Goal: Transaction & Acquisition: Obtain resource

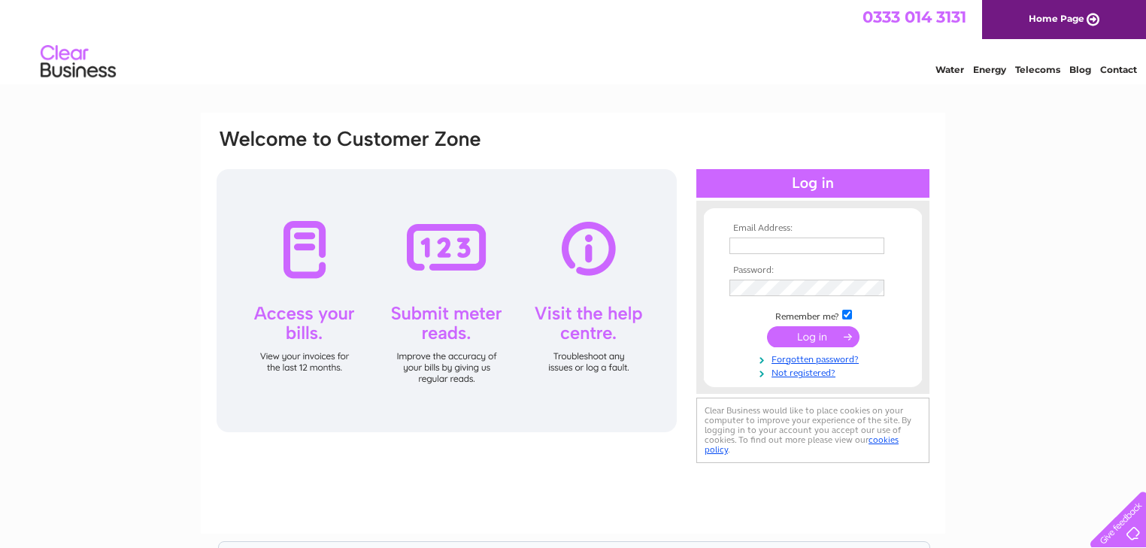
type input "gate.farm@btconnect.com"
click at [816, 335] on input "submit" at bounding box center [813, 336] width 93 height 21
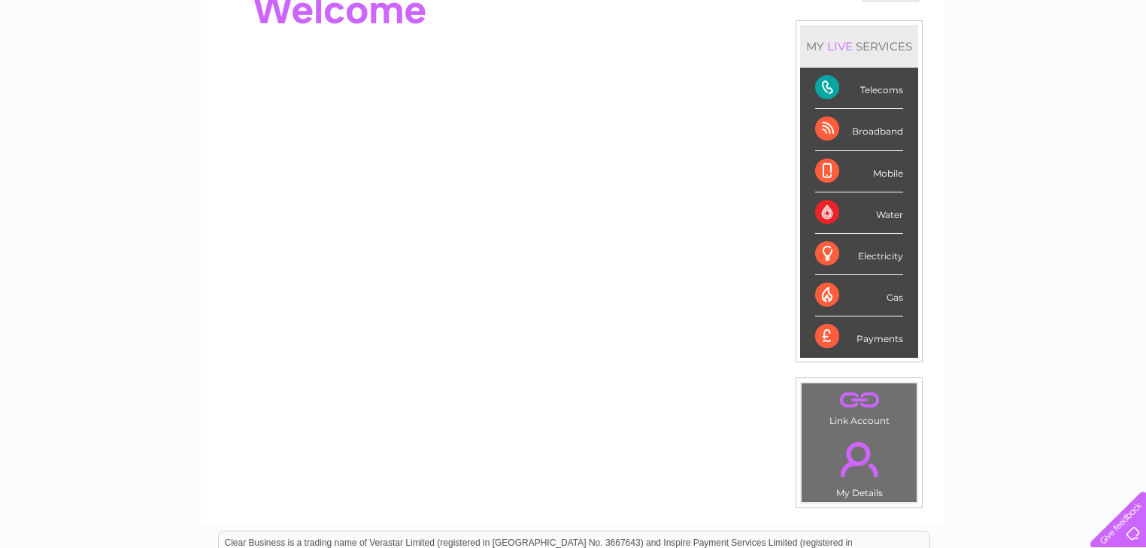
scroll to position [57, 0]
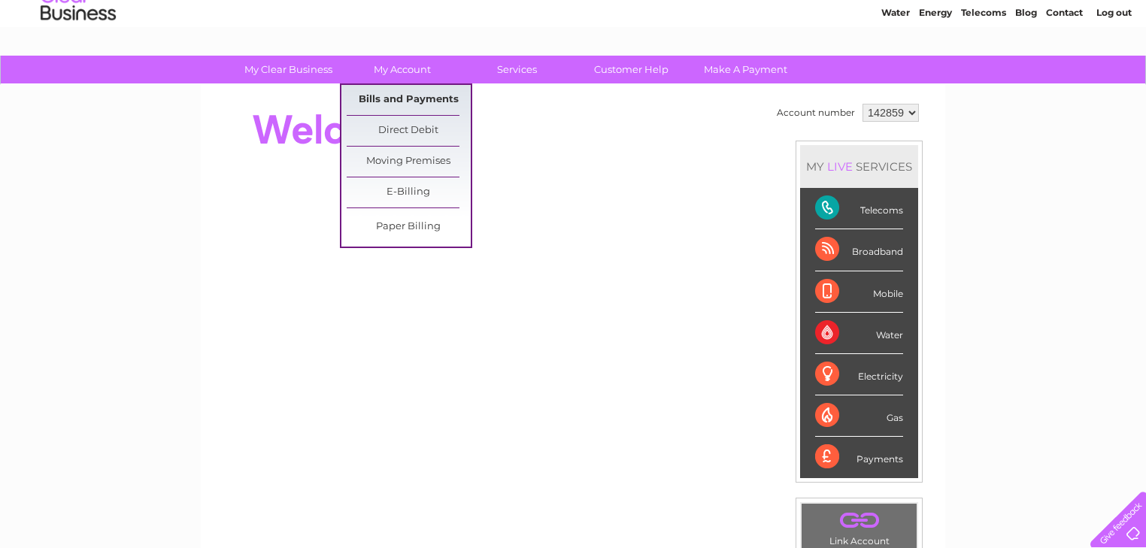
click at [408, 98] on link "Bills and Payments" at bounding box center [409, 100] width 124 height 30
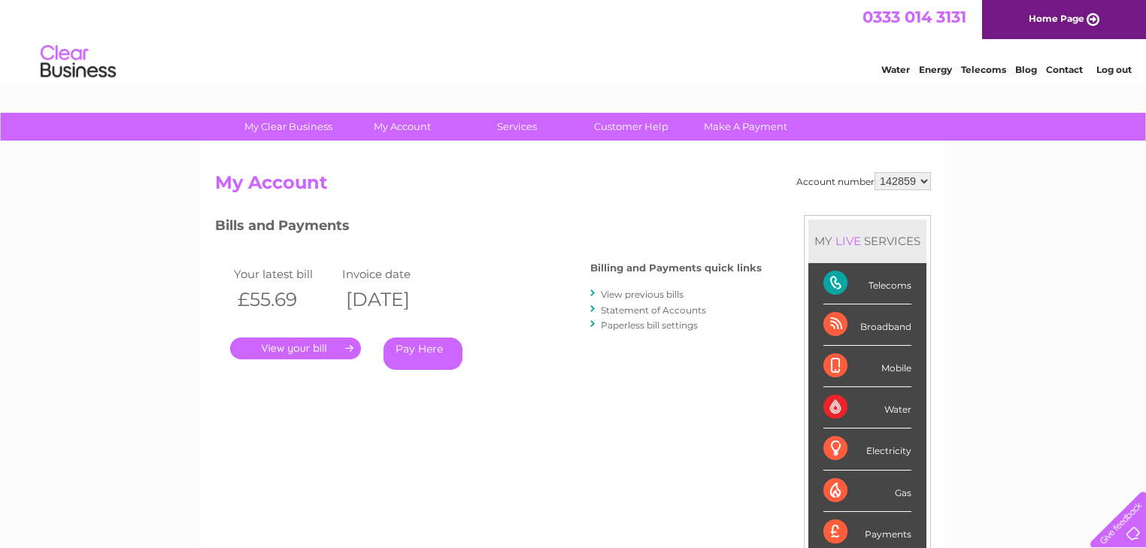
click at [290, 350] on link "." at bounding box center [295, 349] width 131 height 22
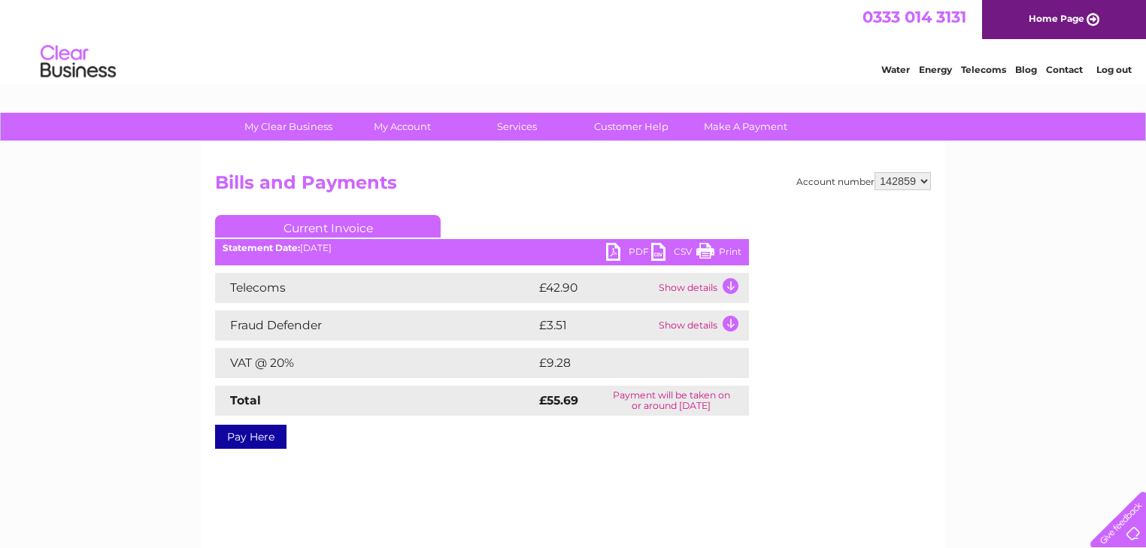
click at [612, 250] on link "PDF" at bounding box center [628, 254] width 45 height 22
click at [953, 192] on div "My Clear Business Login Details My Details My Preferences Link Account My Accou…" at bounding box center [573, 467] width 1146 height 708
click at [709, 249] on link "Print" at bounding box center [719, 254] width 45 height 22
click at [619, 250] on link "PDF" at bounding box center [628, 254] width 45 height 22
